Goal: Transaction & Acquisition: Obtain resource

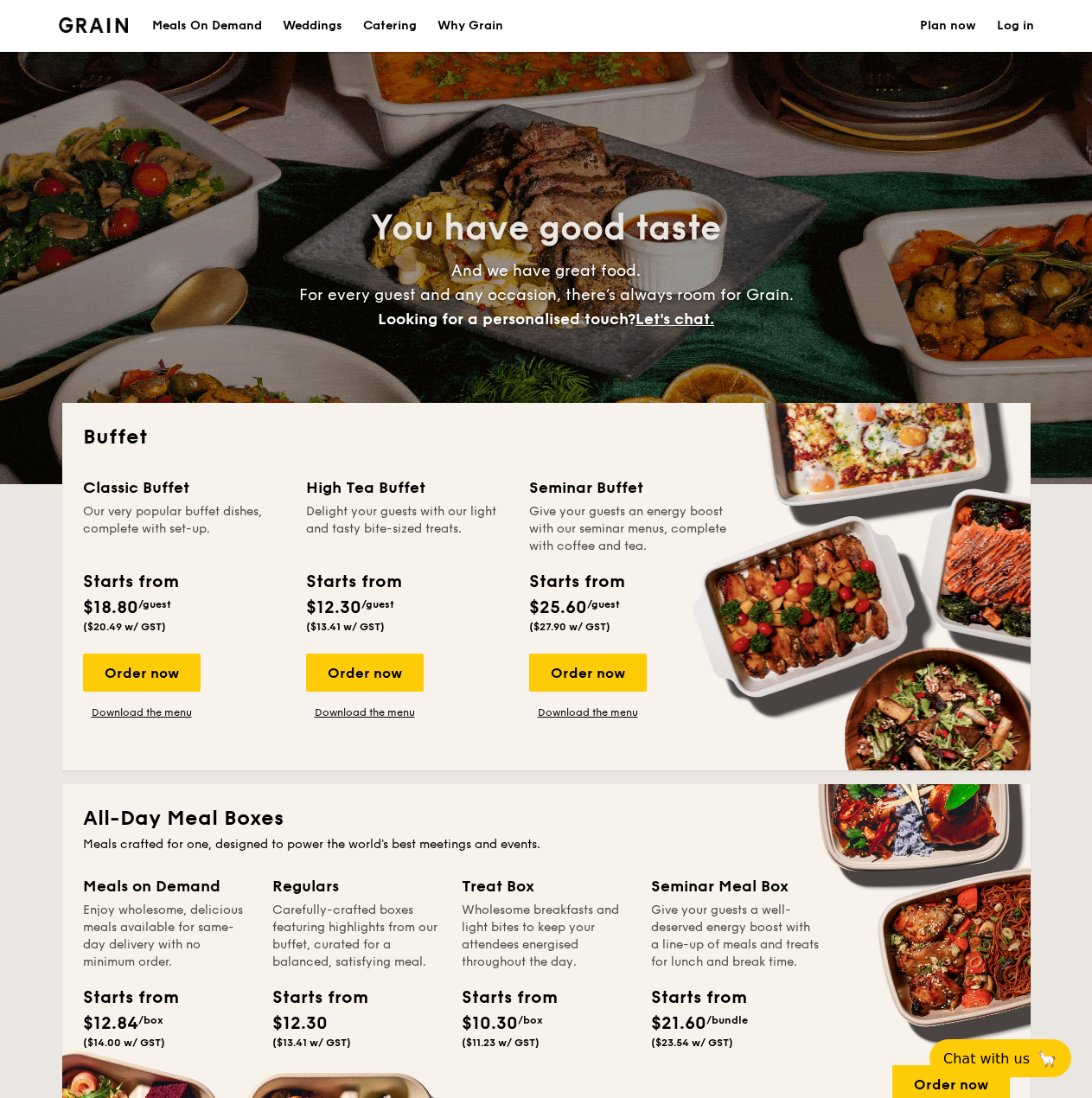
select select
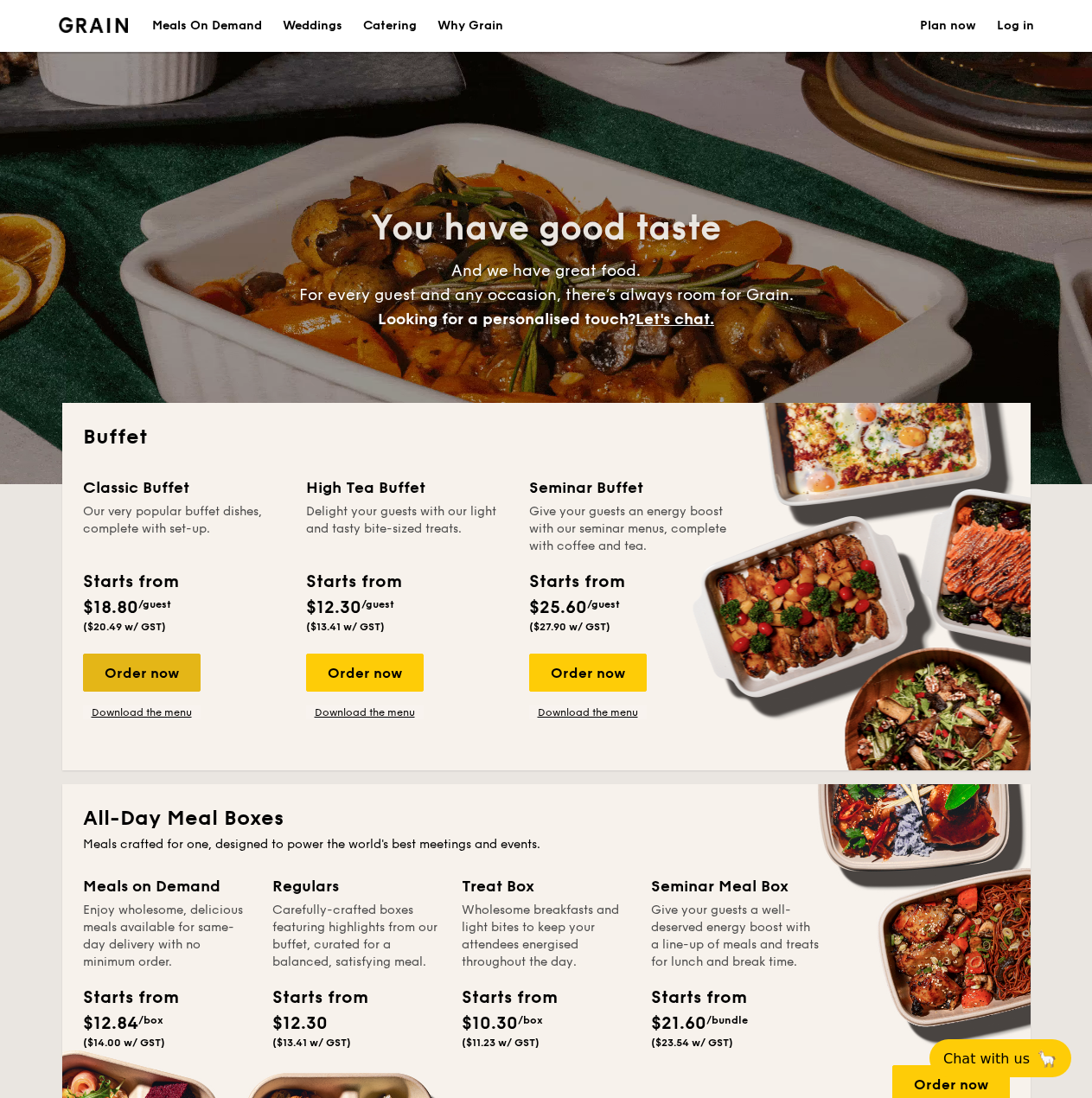
click at [118, 673] on div "Order now" at bounding box center [142, 672] width 118 height 38
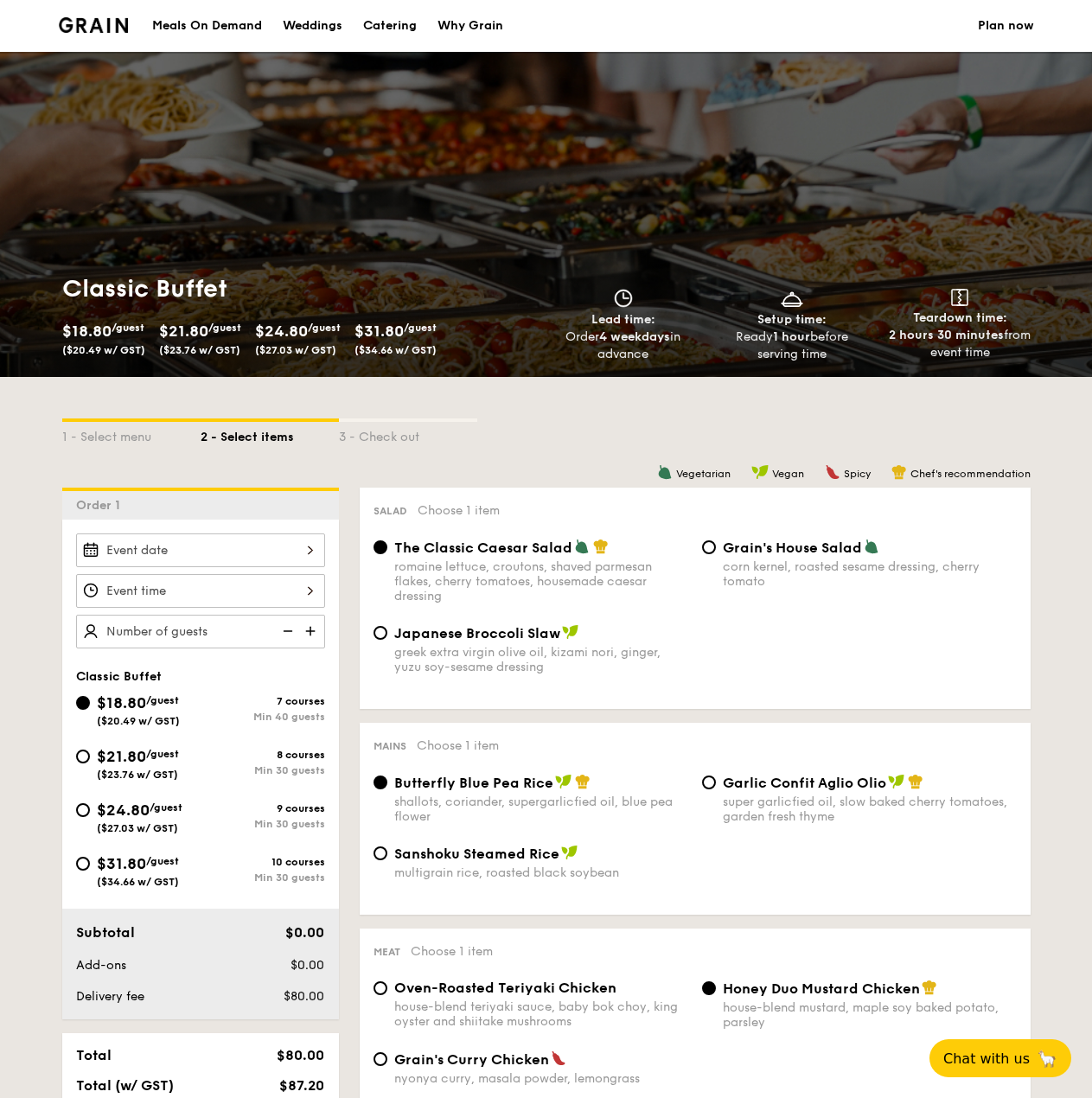
select select
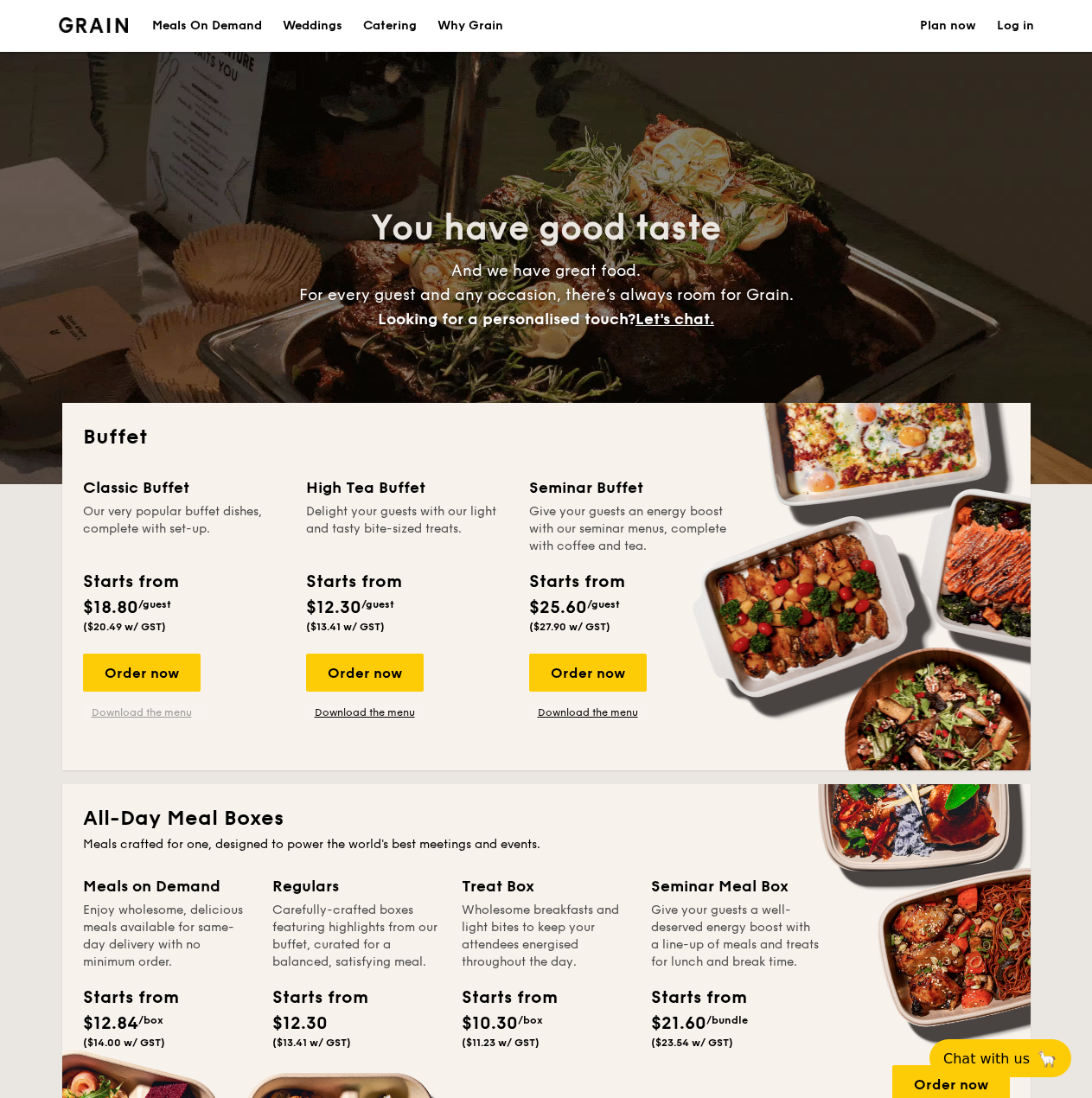
click at [148, 717] on link "Download the menu" at bounding box center [142, 712] width 118 height 14
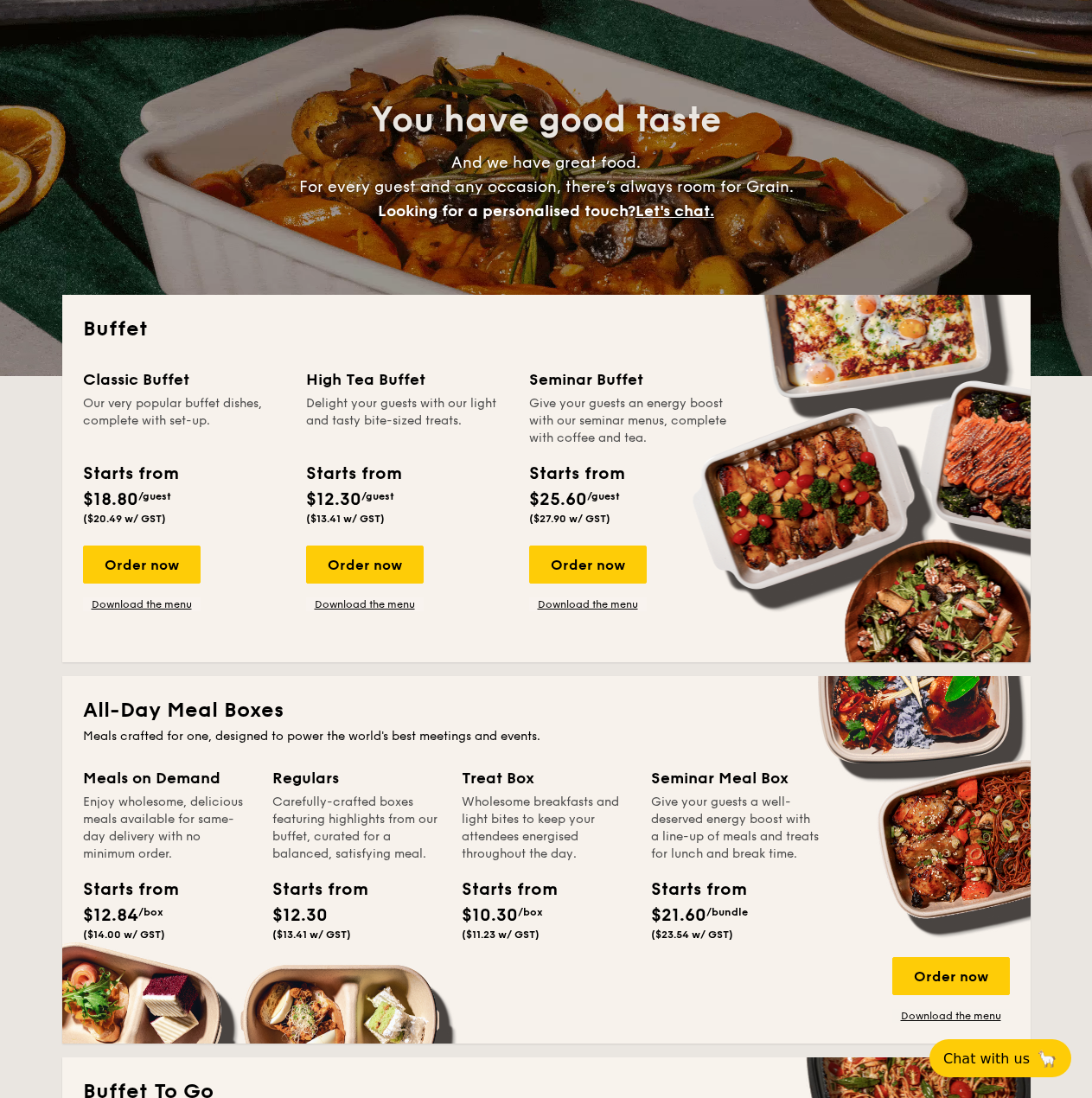
scroll to position [432, 0]
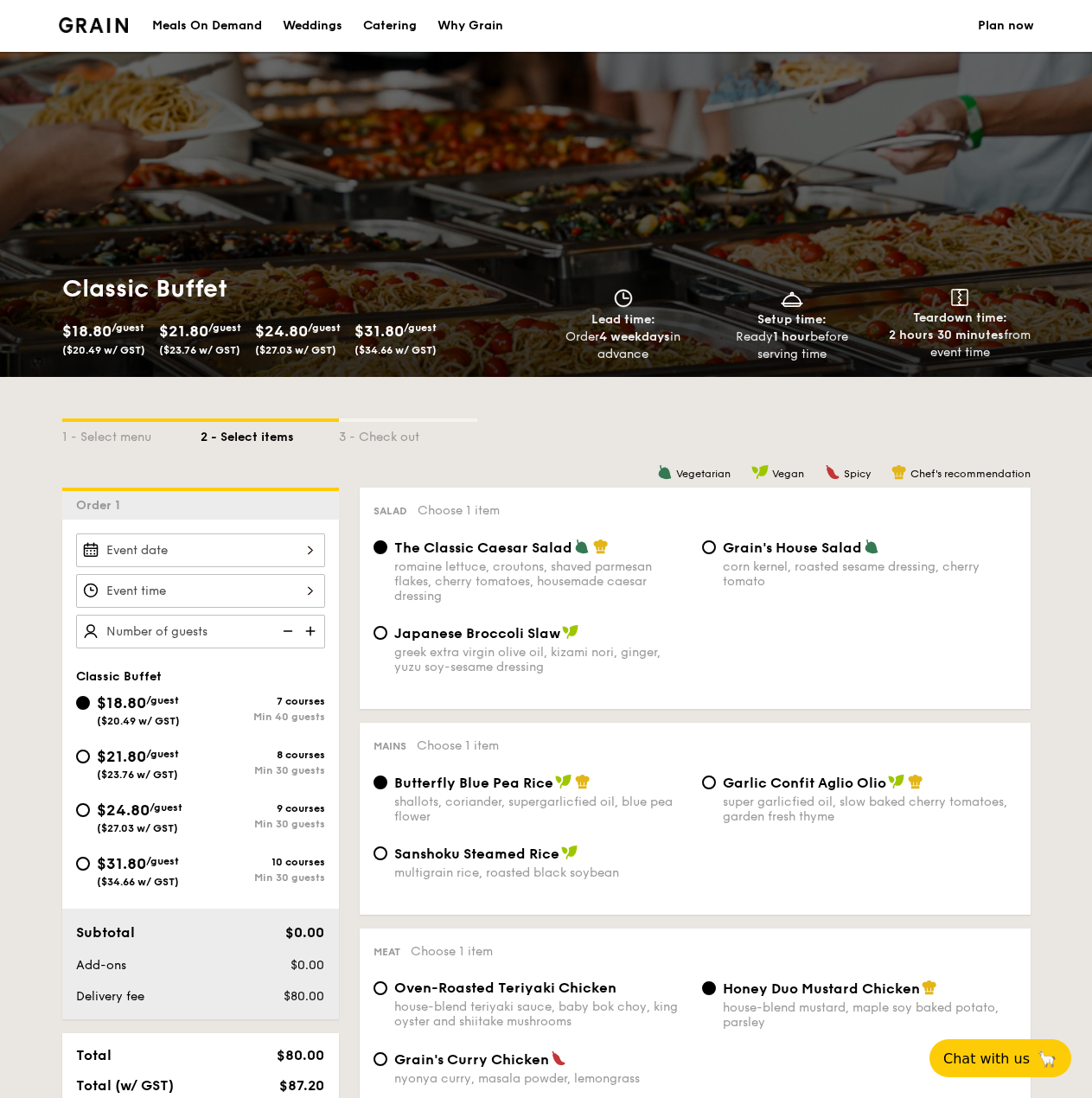
select select
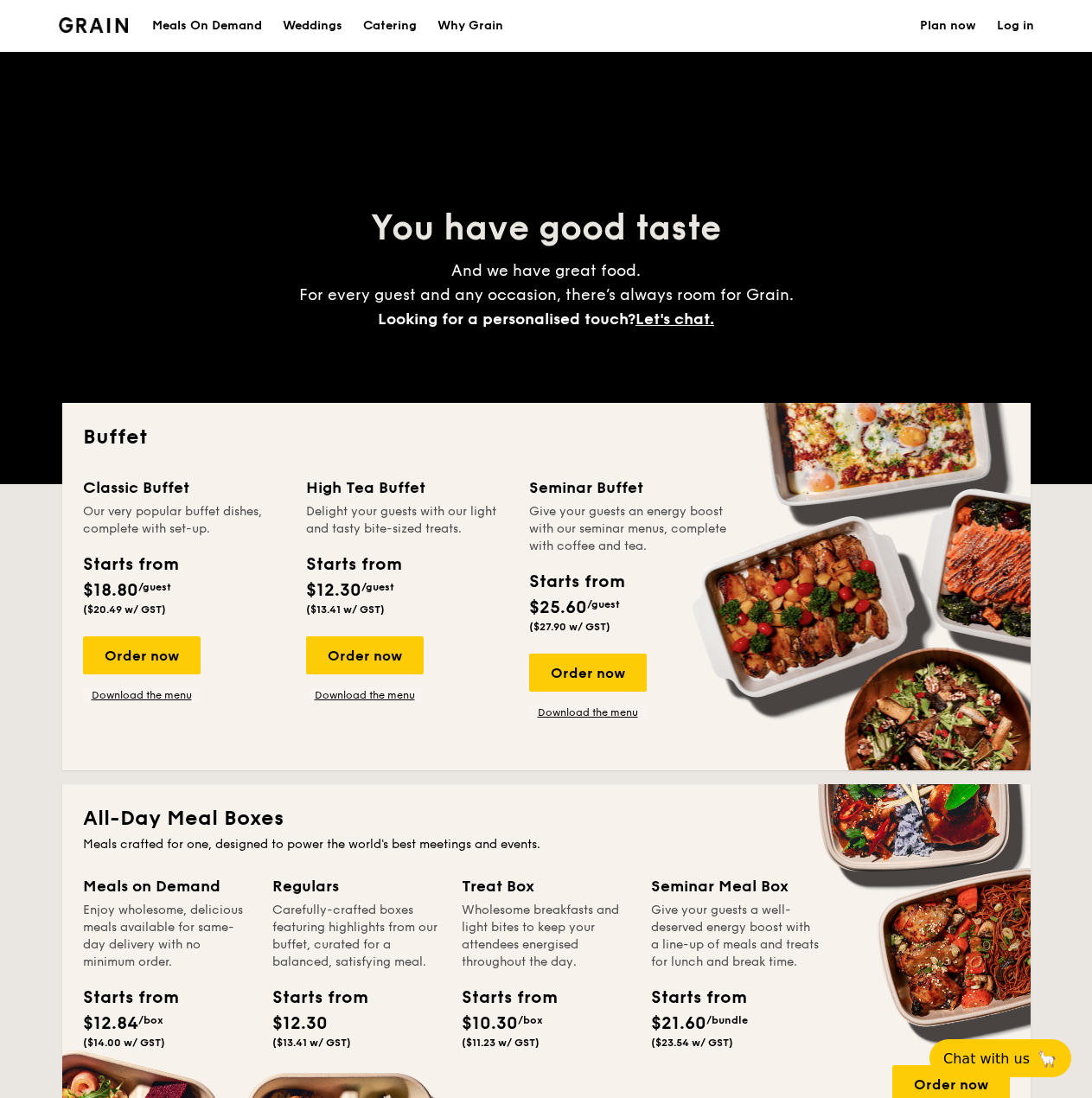
scroll to position [432, 0]
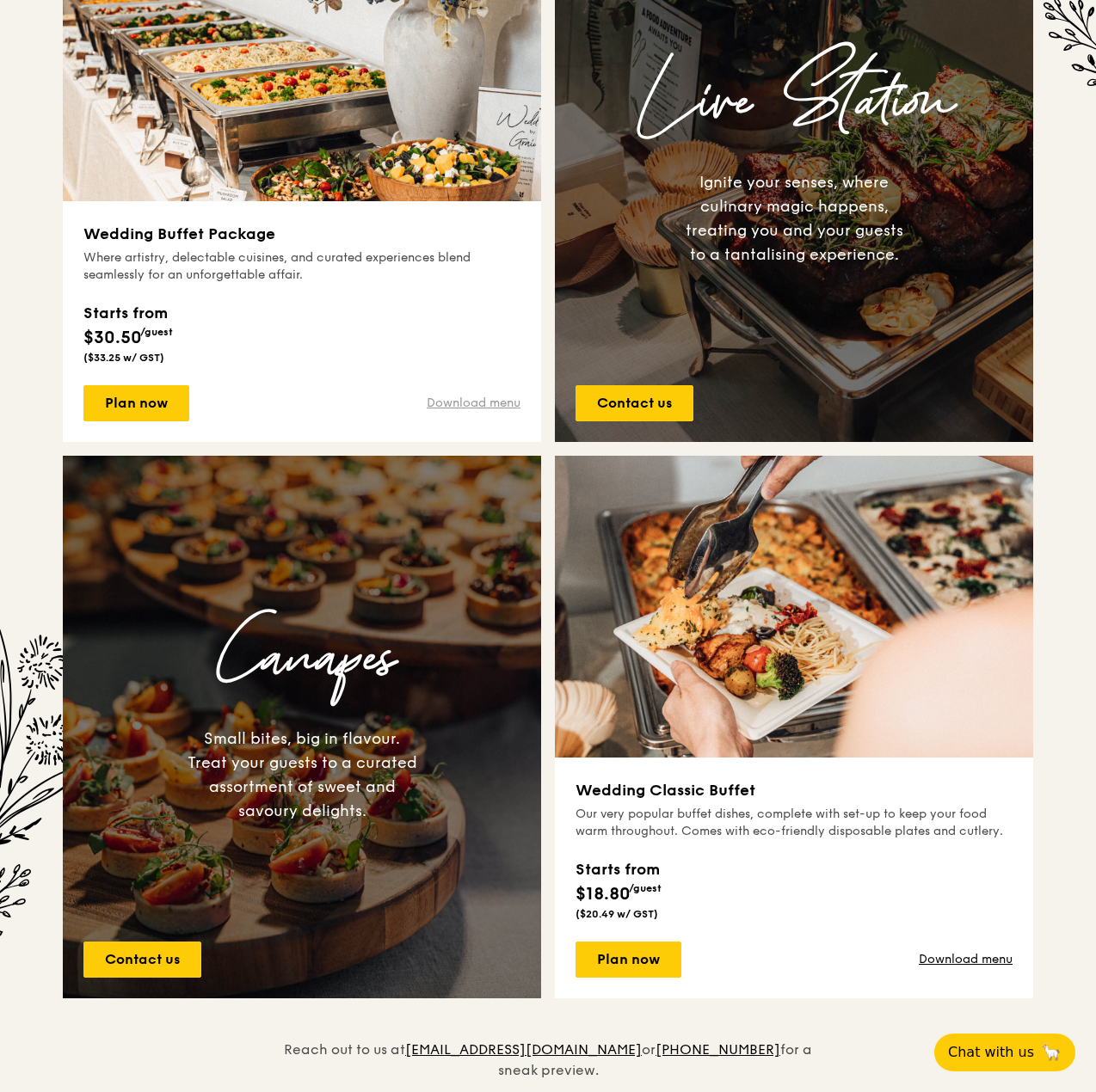
scroll to position [774, 0]
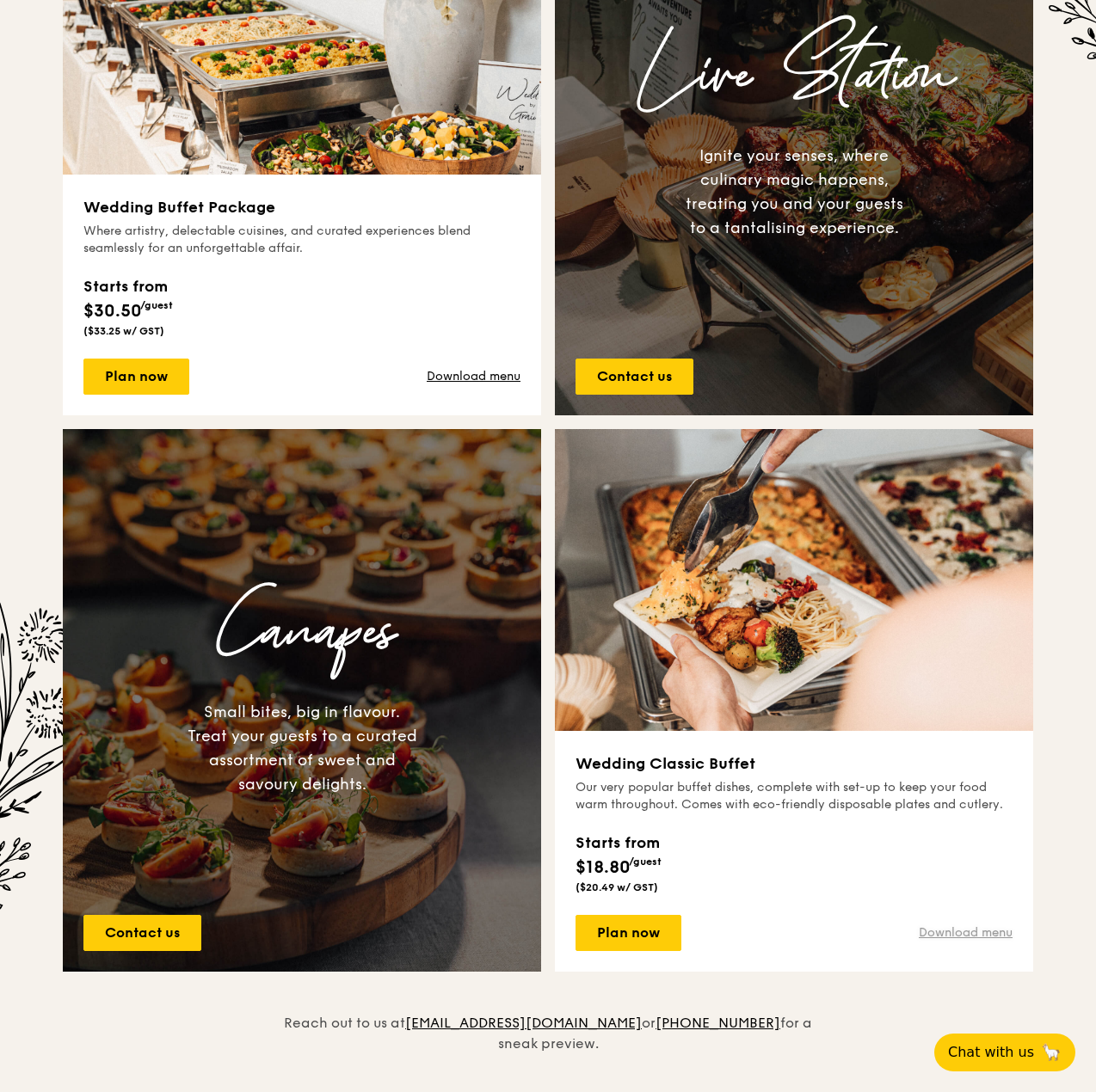
click at [953, 927] on link "Download menu" at bounding box center [966, 932] width 94 height 17
click at [444, 378] on link "Download menu" at bounding box center [474, 376] width 94 height 17
